Goal: Task Accomplishment & Management: Use online tool/utility

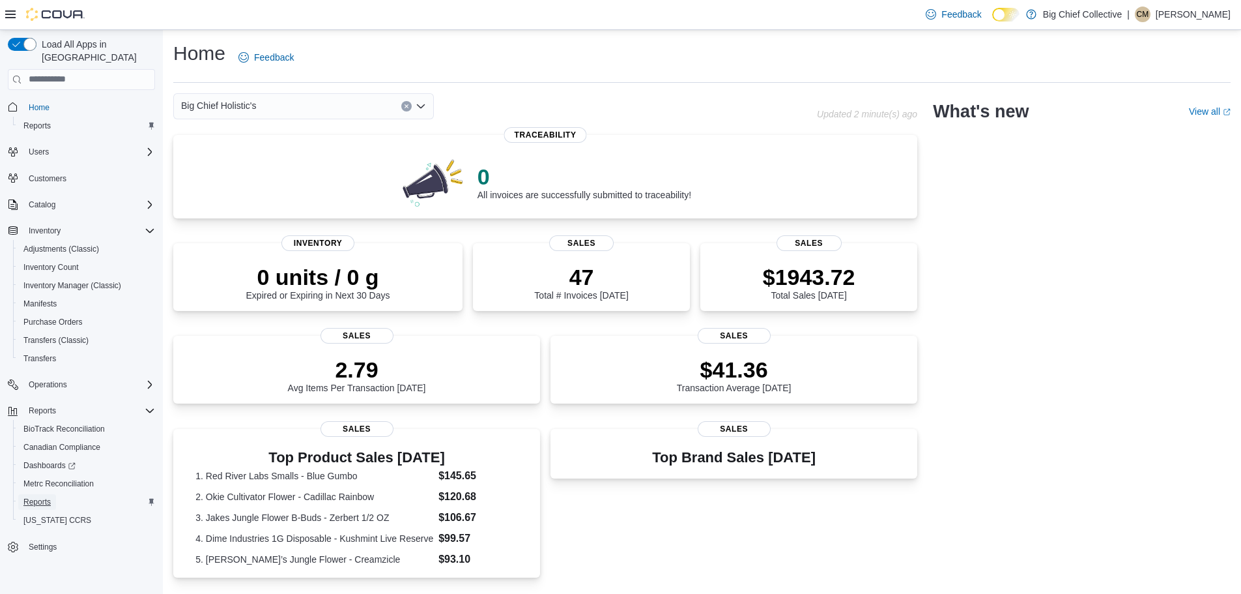
click at [37, 497] on span "Reports" at bounding box center [36, 502] width 27 height 10
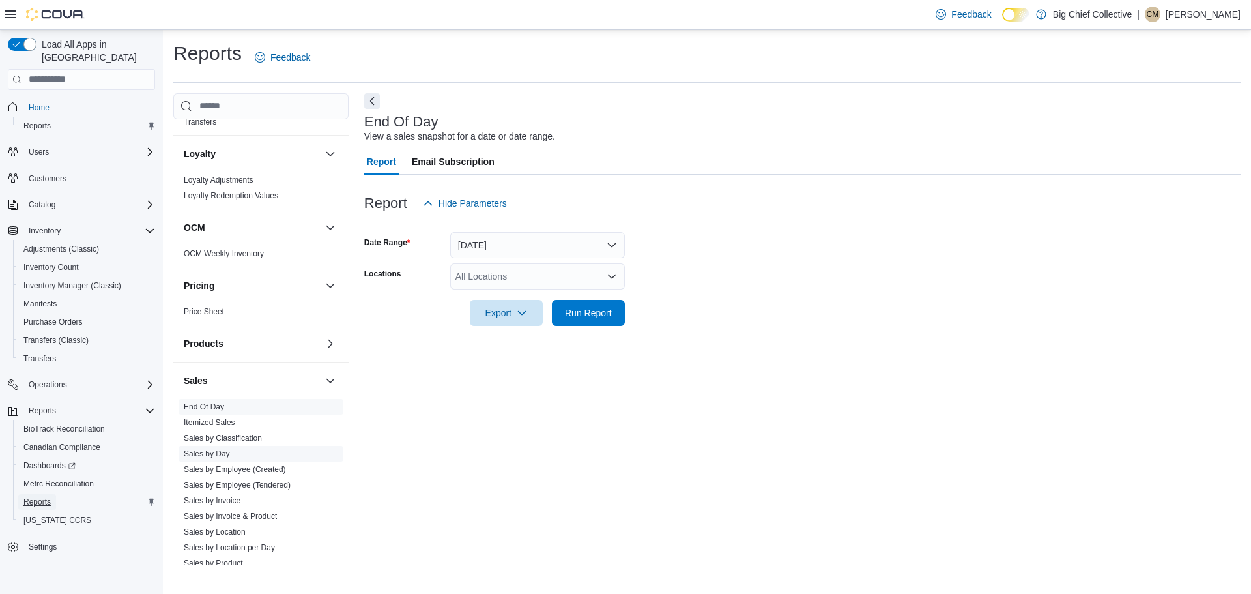
scroll to position [652, 0]
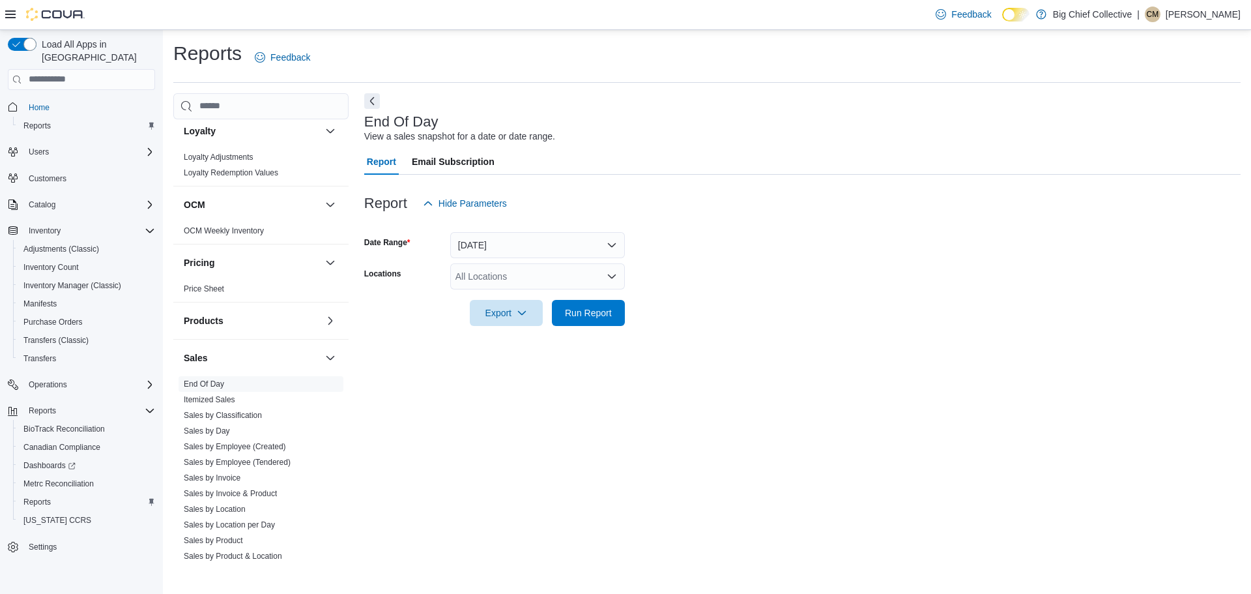
click at [624, 280] on div "All Locations" at bounding box center [537, 276] width 175 height 26
click at [616, 280] on icon "Open list of options" at bounding box center [612, 276] width 10 height 10
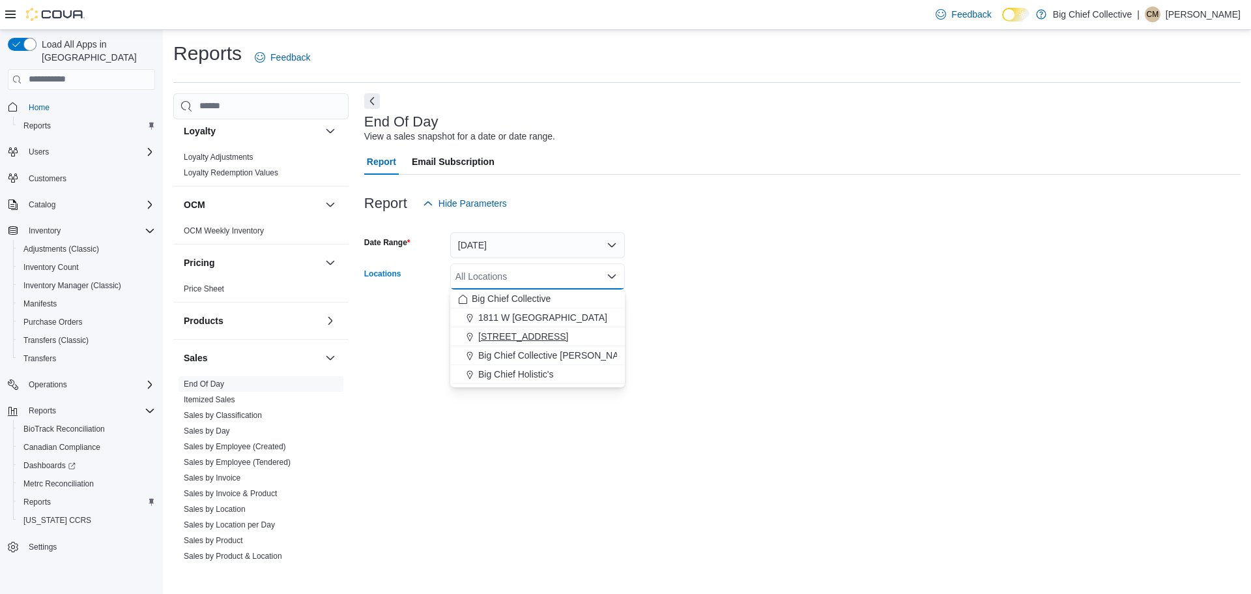
click at [519, 335] on span "[STREET_ADDRESS]" at bounding box center [523, 336] width 90 height 13
click at [714, 332] on div at bounding box center [802, 334] width 877 height 16
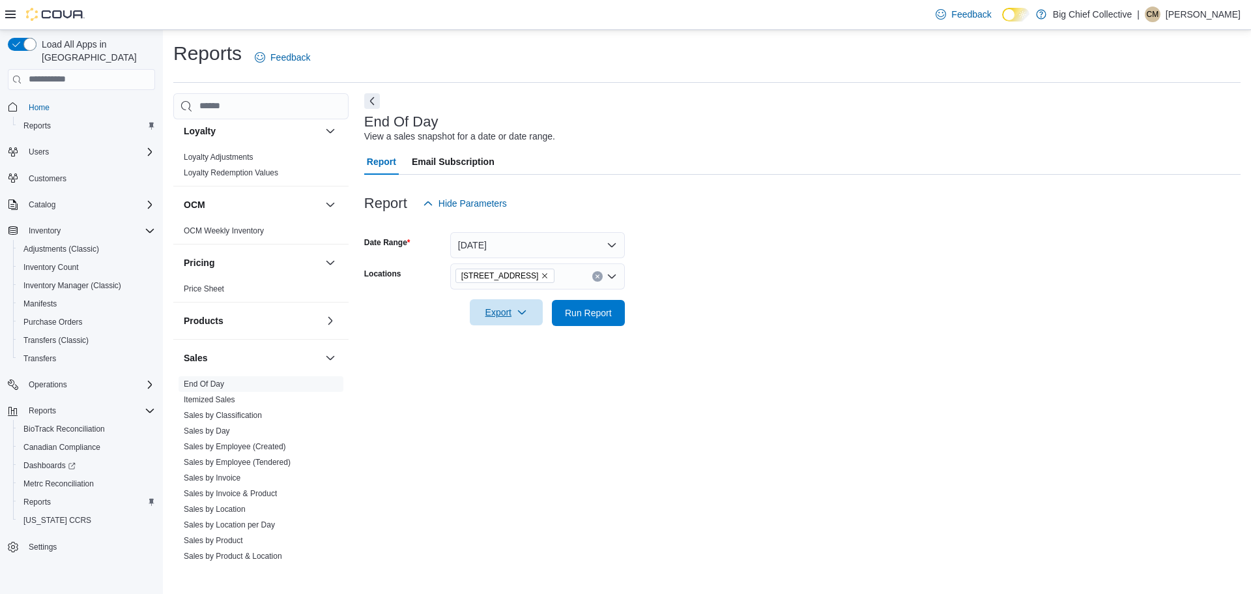
click at [536, 313] on button "Export" at bounding box center [506, 312] width 73 height 26
click at [510, 366] on span "Export to Pdf" at bounding box center [508, 365] width 59 height 10
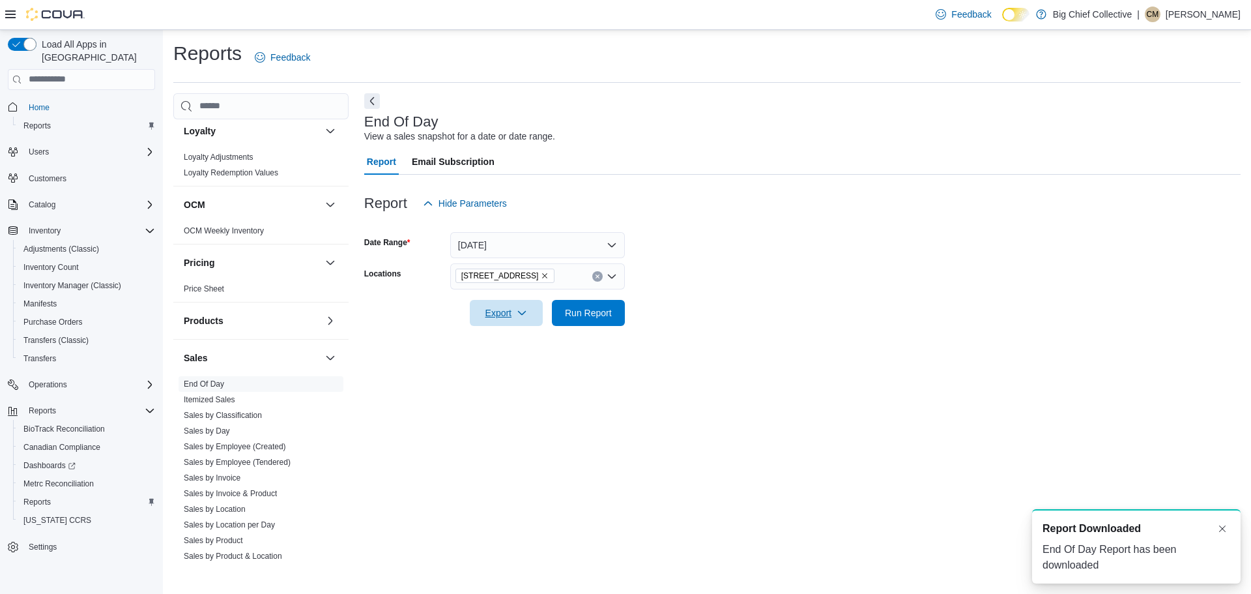
scroll to position [0, 0]
